Goal: Navigation & Orientation: Understand site structure

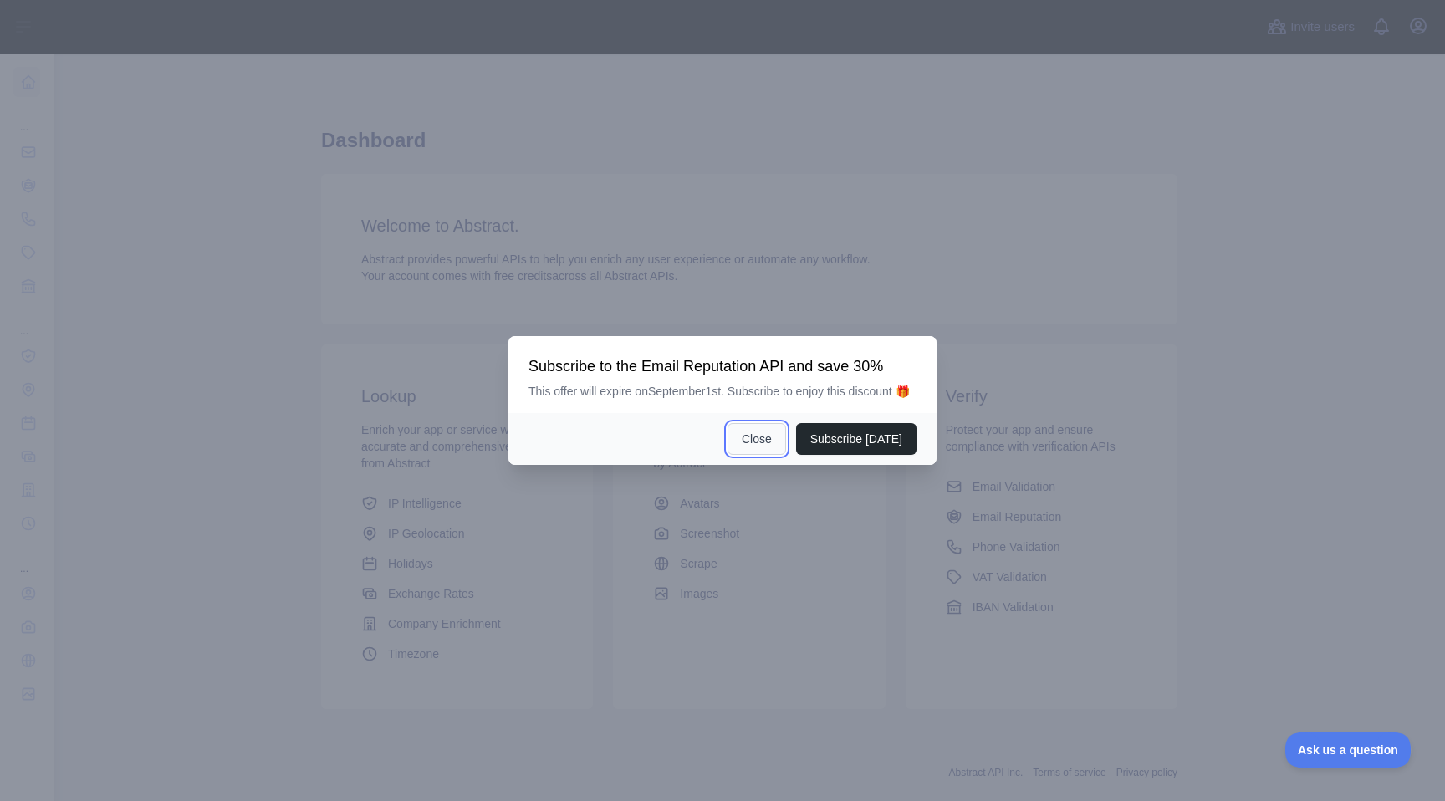
click at [746, 445] on button "Close" at bounding box center [756, 439] width 59 height 32
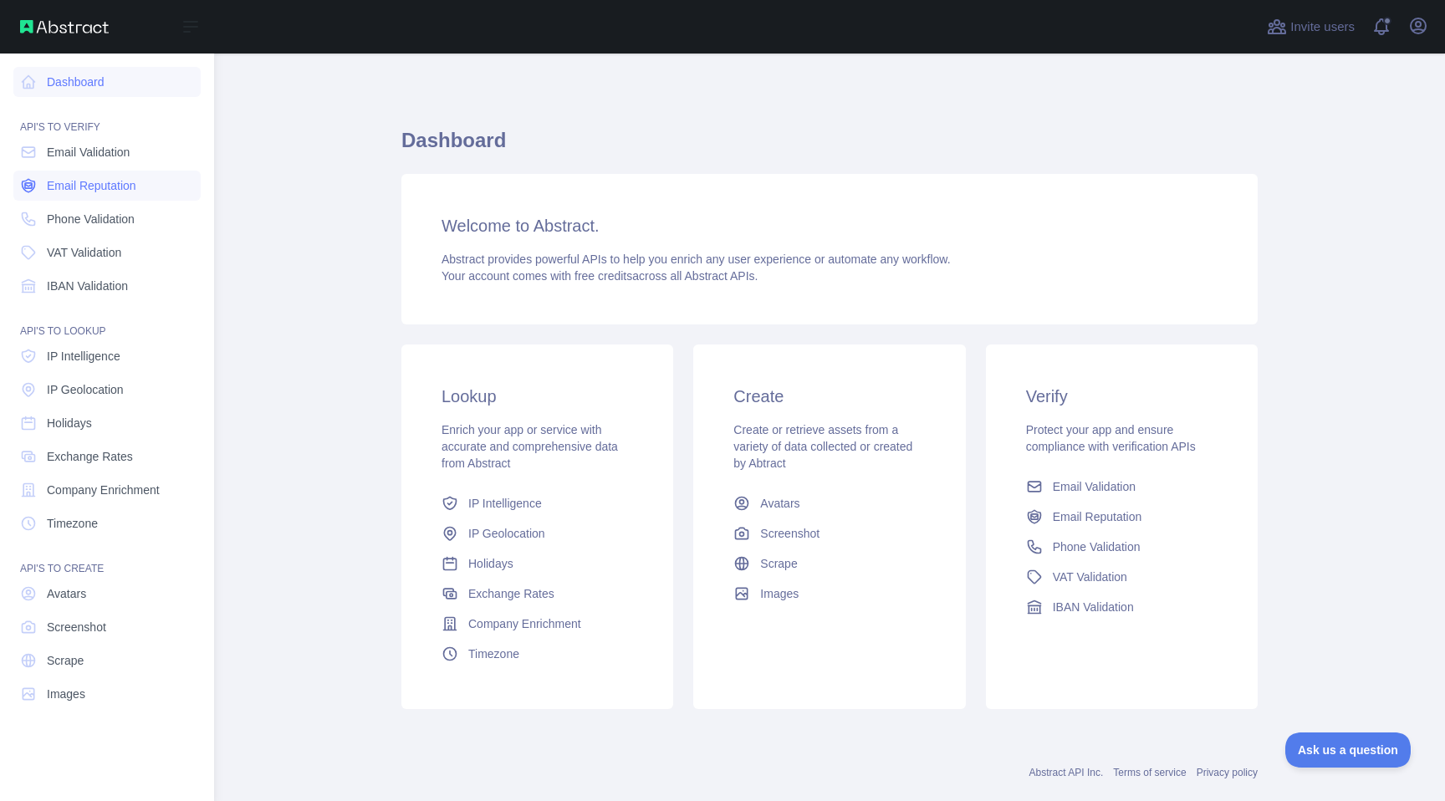
click at [85, 188] on span "Email Reputation" at bounding box center [91, 185] width 89 height 17
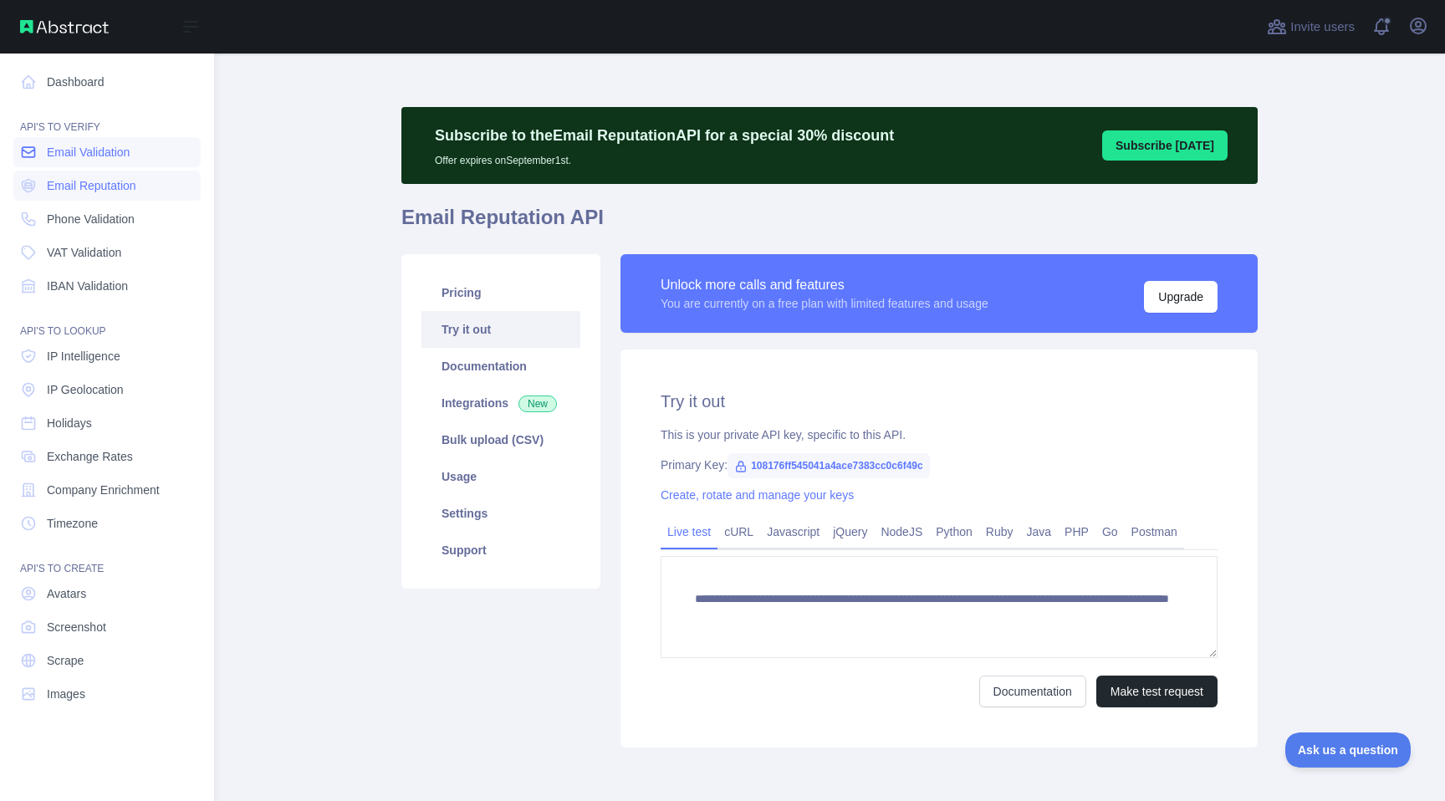
click at [110, 160] on span "Email Validation" at bounding box center [88, 152] width 83 height 17
click at [102, 182] on span "Email Reputation" at bounding box center [91, 185] width 89 height 17
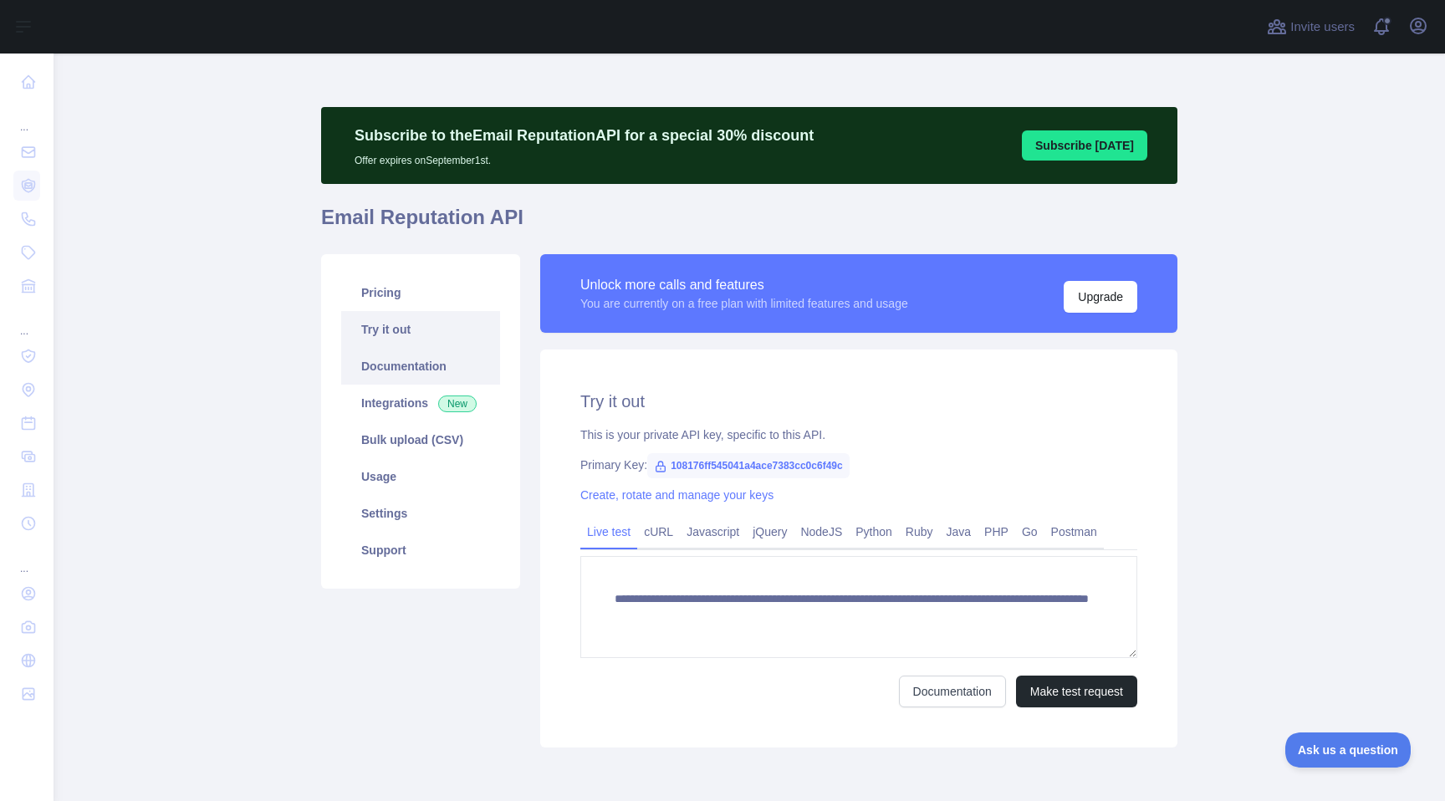
click at [419, 375] on link "Documentation" at bounding box center [420, 366] width 159 height 37
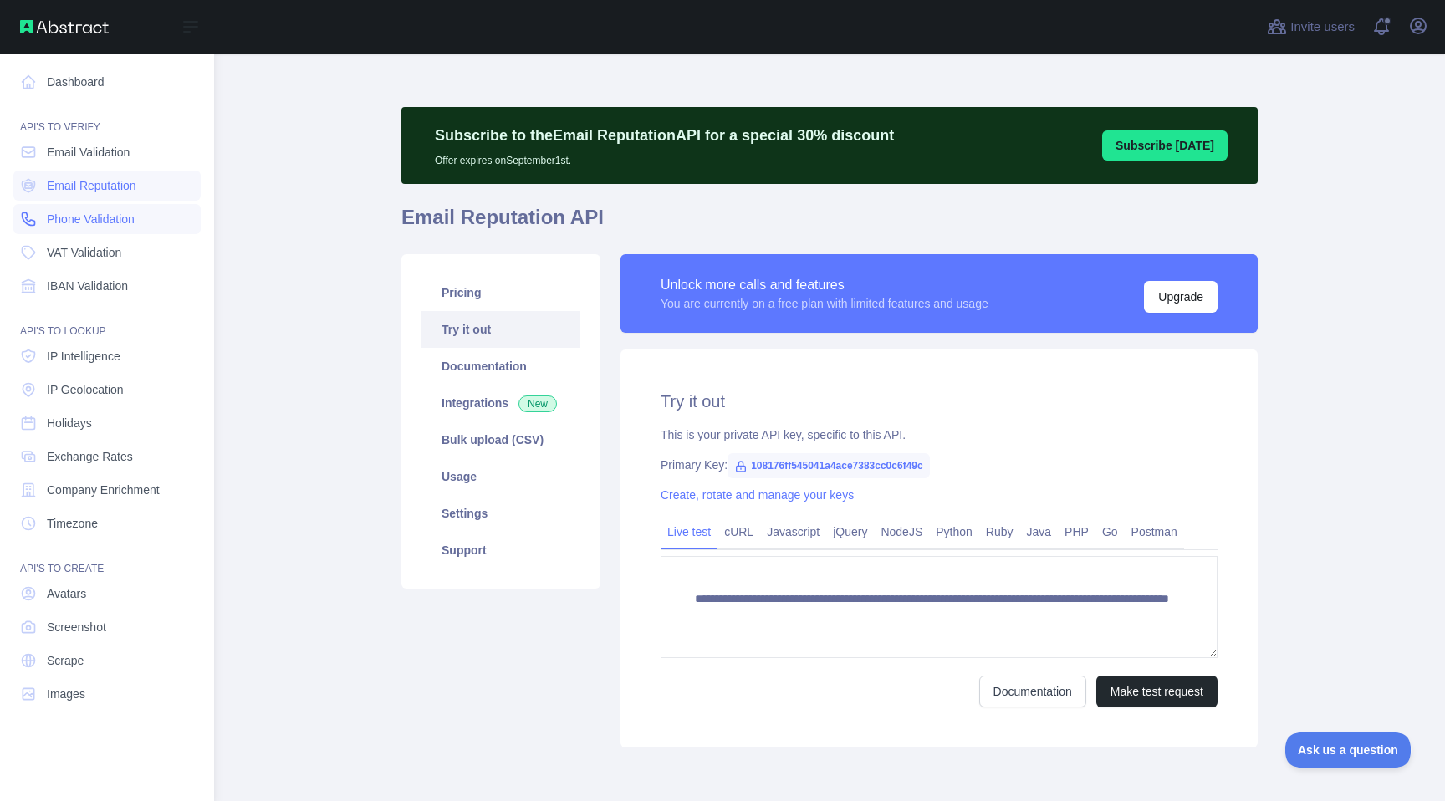
click at [140, 207] on link "Phone Validation" at bounding box center [106, 219] width 187 height 30
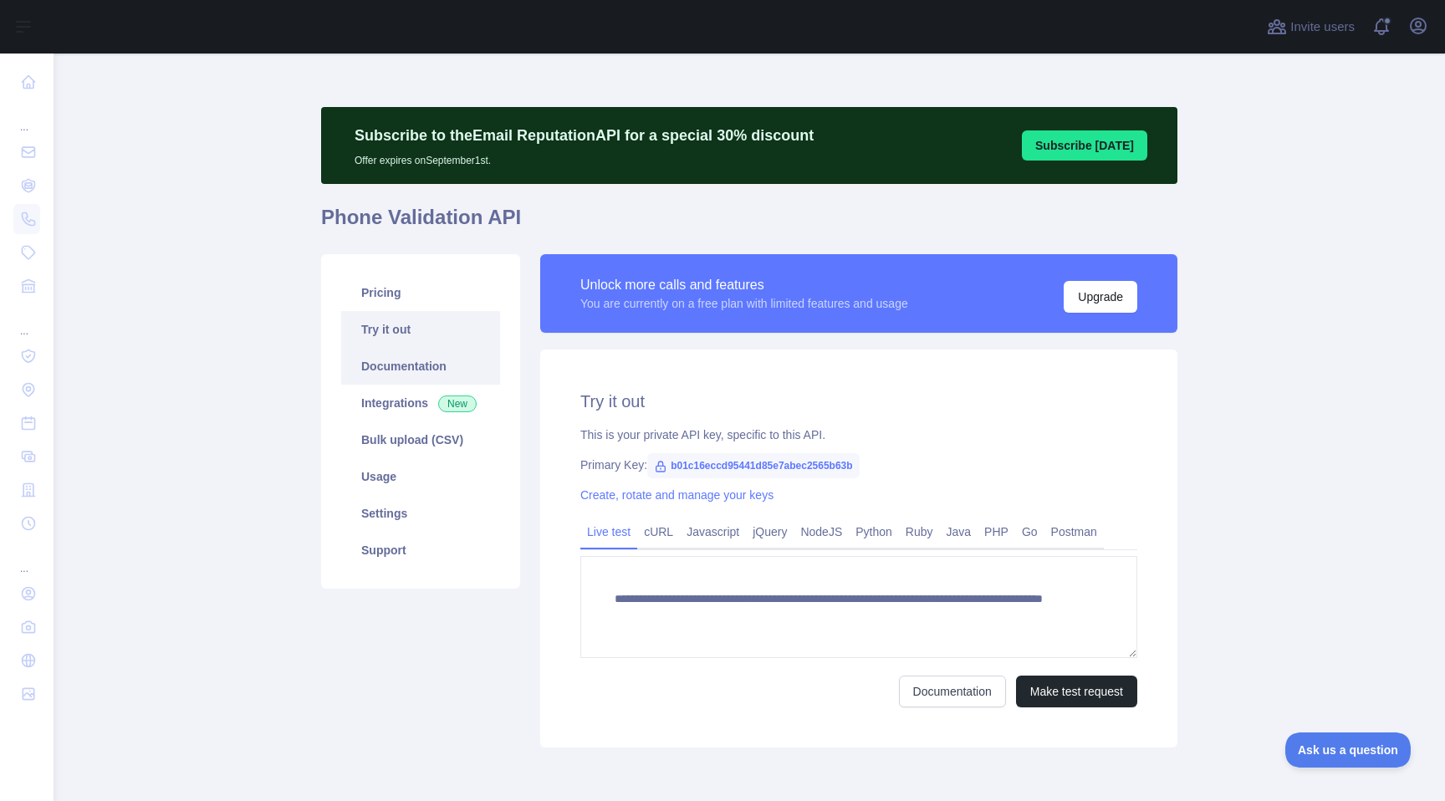
click at [436, 366] on link "Documentation" at bounding box center [420, 366] width 159 height 37
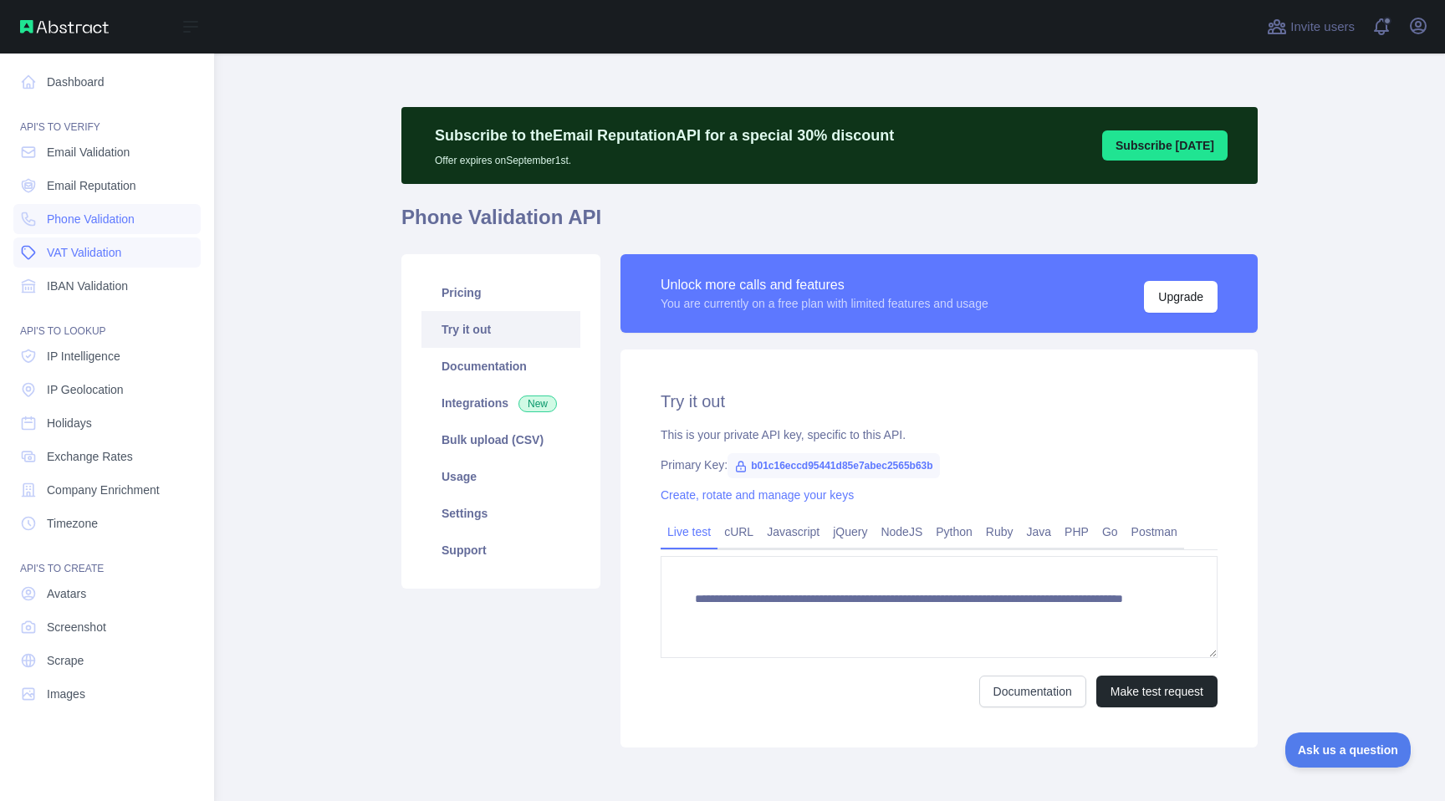
click at [155, 248] on link "VAT Validation" at bounding box center [106, 252] width 187 height 30
click at [149, 395] on link "IP Geolocation" at bounding box center [106, 390] width 187 height 30
click at [155, 371] on nav "Dashboard API'S TO VERIFY Email Validation Email Reputation Phone Validation VA…" at bounding box center [106, 414] width 187 height 721
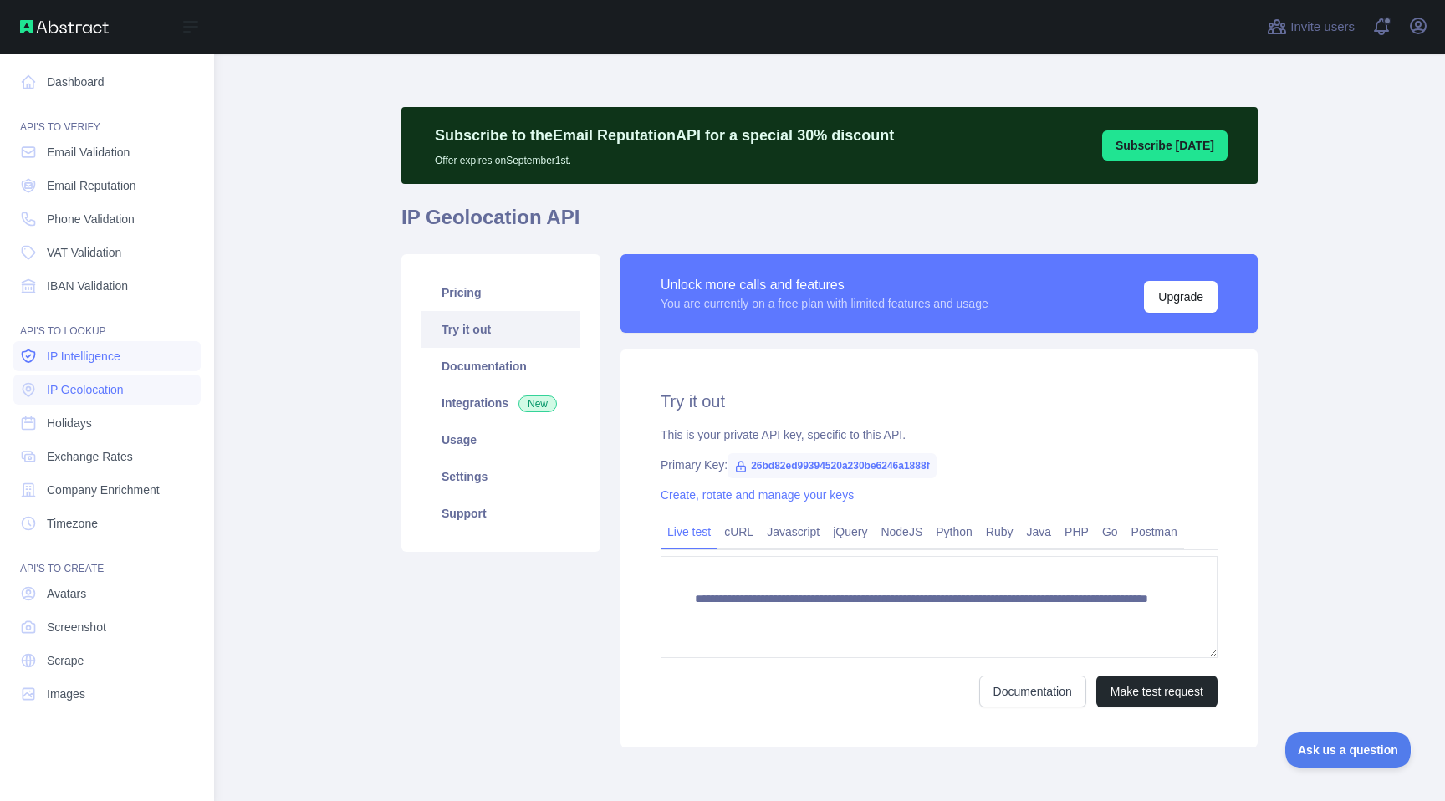
click at [161, 356] on link "IP Intelligence" at bounding box center [106, 356] width 187 height 30
click at [155, 380] on link "IP Geolocation" at bounding box center [106, 390] width 187 height 30
click at [150, 426] on link "Holidays" at bounding box center [106, 423] width 187 height 30
click at [147, 446] on link "Exchange Rates" at bounding box center [106, 456] width 187 height 30
click at [148, 422] on link "Holidays" at bounding box center [106, 423] width 187 height 30
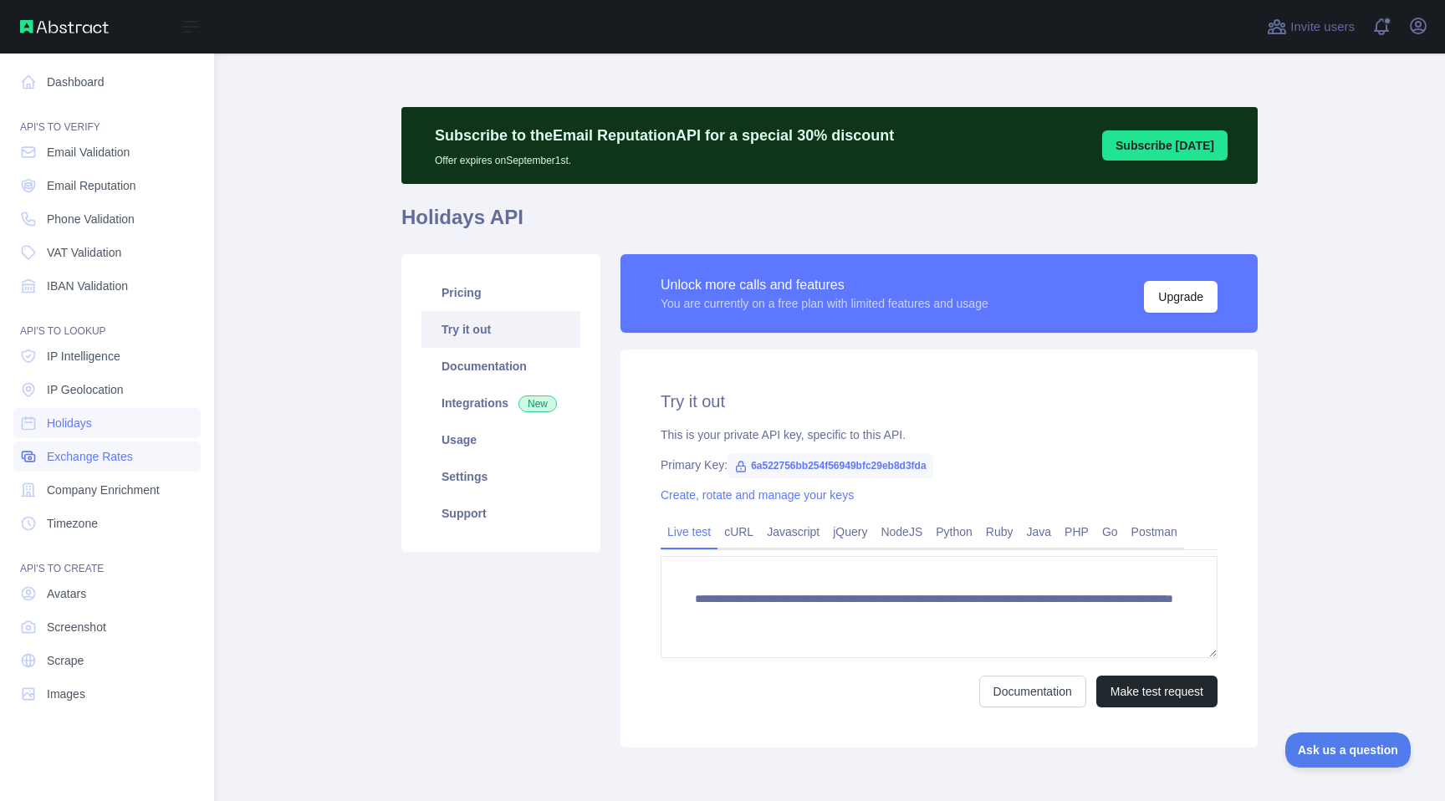
click at [146, 447] on link "Exchange Rates" at bounding box center [106, 456] width 187 height 30
click at [147, 487] on span "Company Enrichment" at bounding box center [103, 490] width 113 height 17
click at [149, 516] on link "Timezone" at bounding box center [106, 523] width 187 height 30
click at [150, 598] on link "Avatars" at bounding box center [106, 594] width 187 height 30
click at [151, 620] on link "Screenshot" at bounding box center [106, 627] width 187 height 30
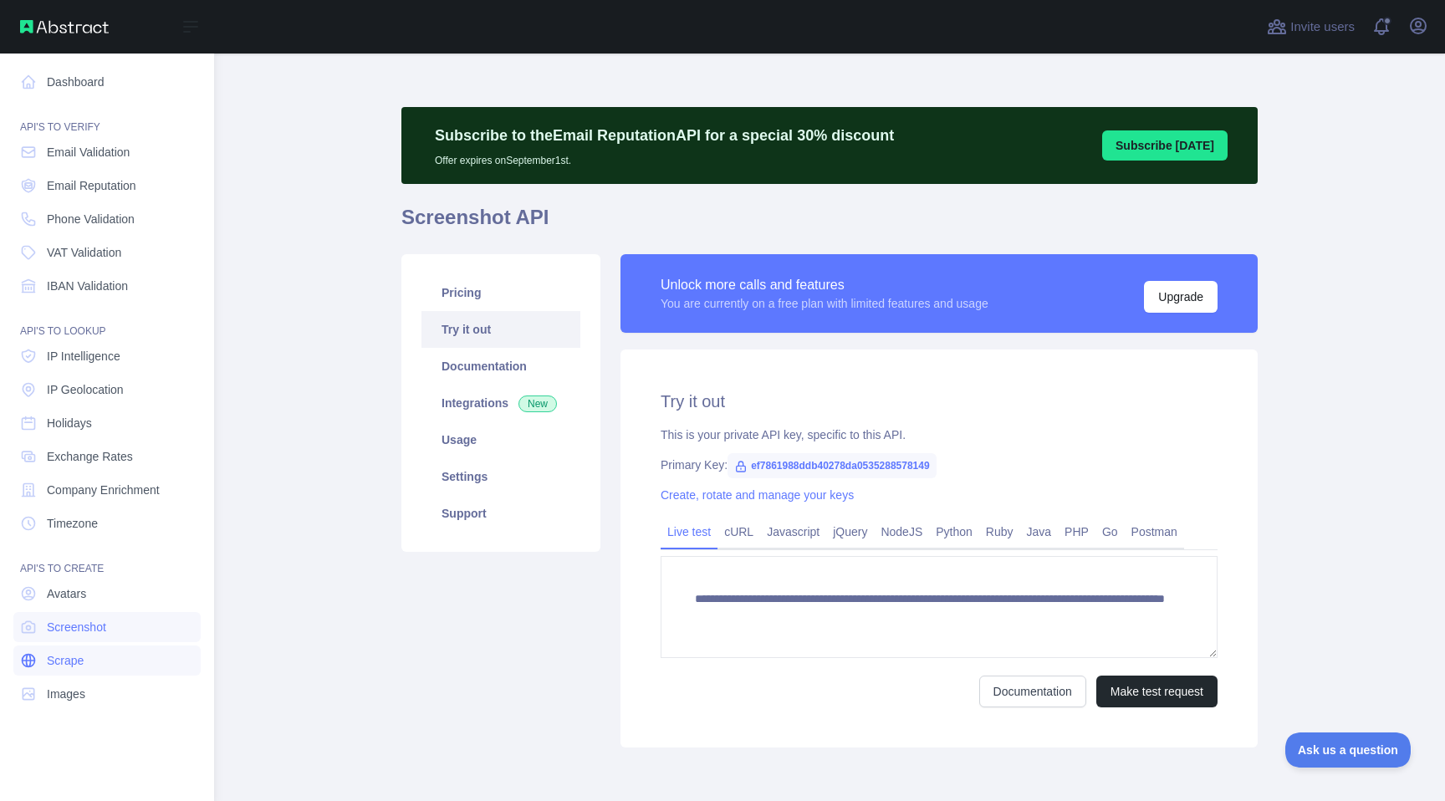
click at [150, 655] on link "Scrape" at bounding box center [106, 660] width 187 height 30
click at [150, 681] on link "Images" at bounding box center [106, 694] width 187 height 30
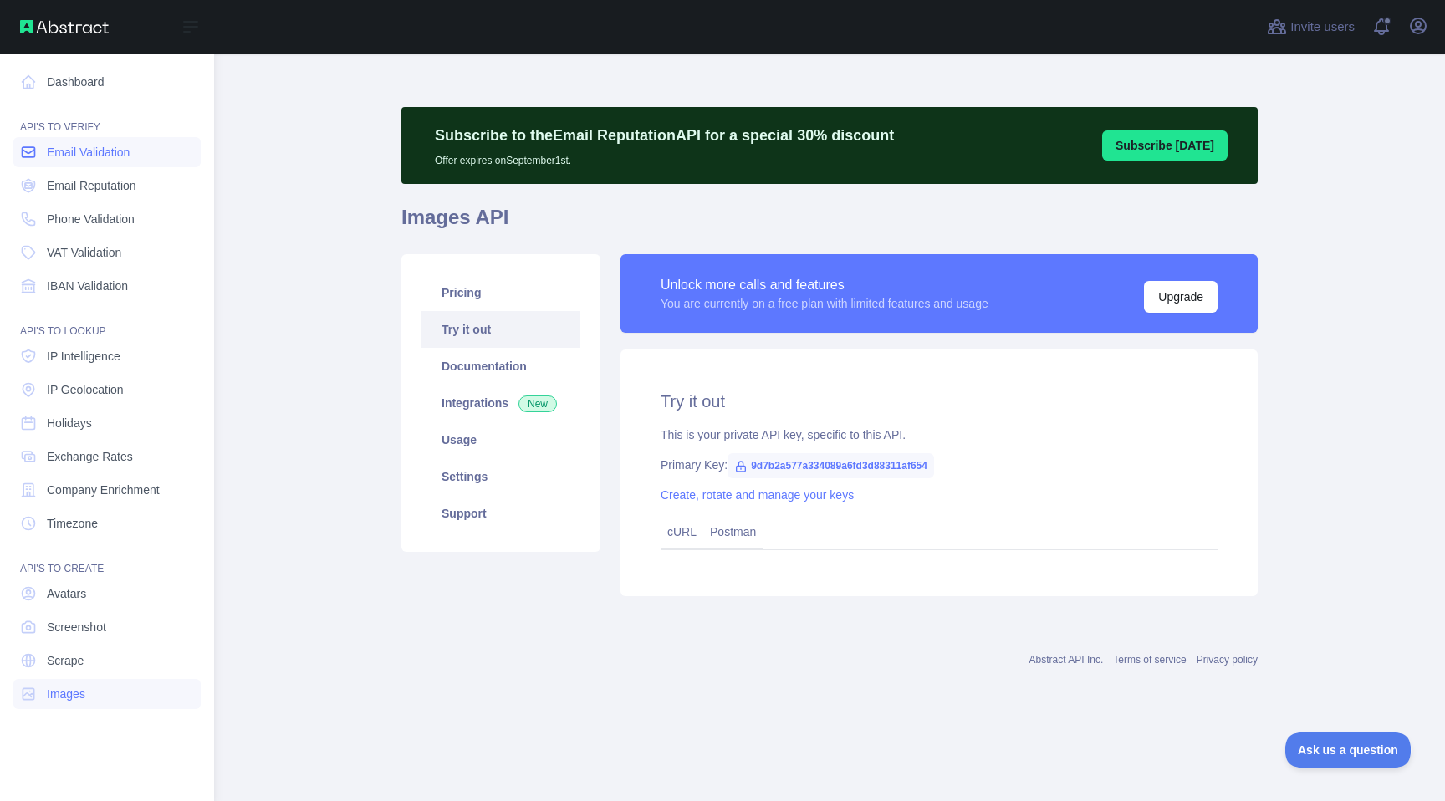
click at [158, 157] on link "Email Validation" at bounding box center [106, 152] width 187 height 30
